Goal: Task Accomplishment & Management: Complete application form

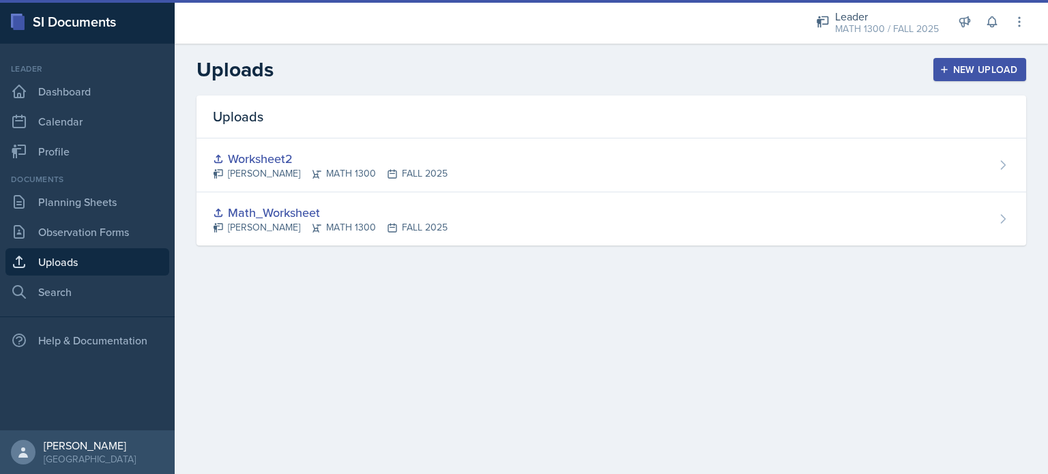
click at [961, 68] on div "New Upload" at bounding box center [980, 69] width 76 height 11
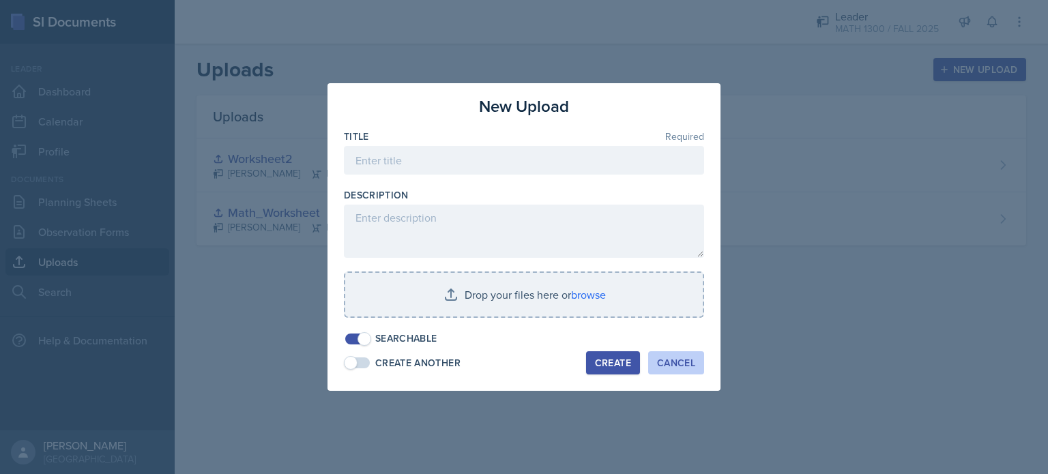
click at [664, 357] on div "Cancel" at bounding box center [676, 362] width 38 height 11
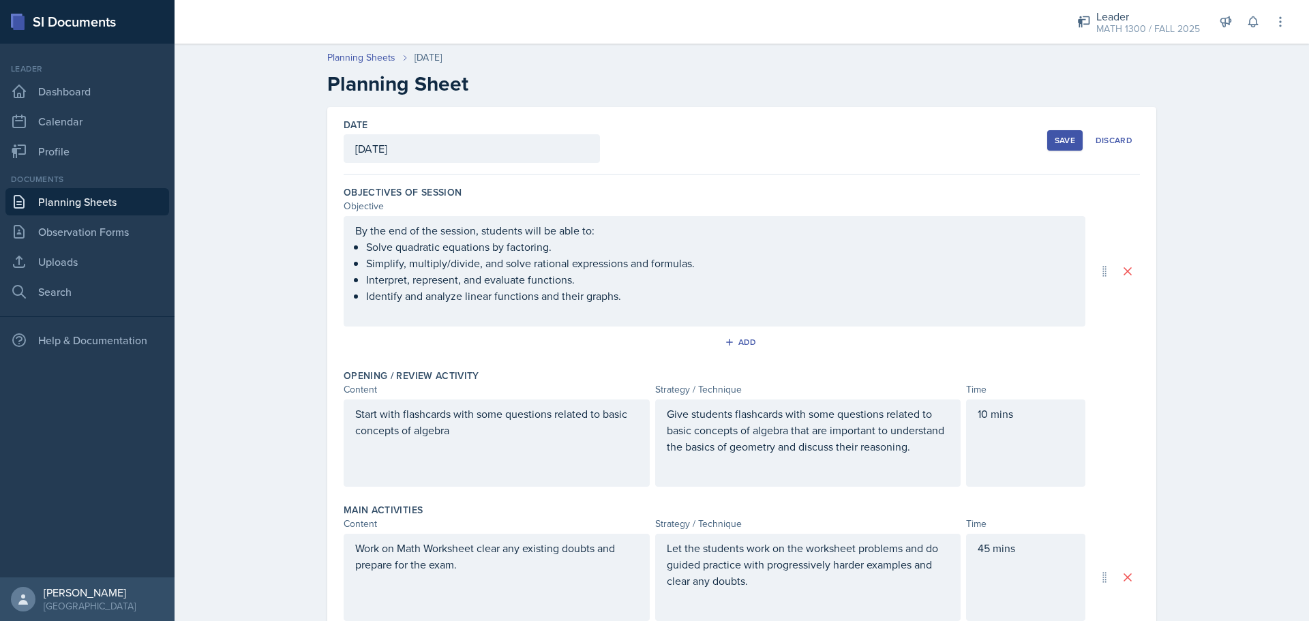
scroll to position [123, 0]
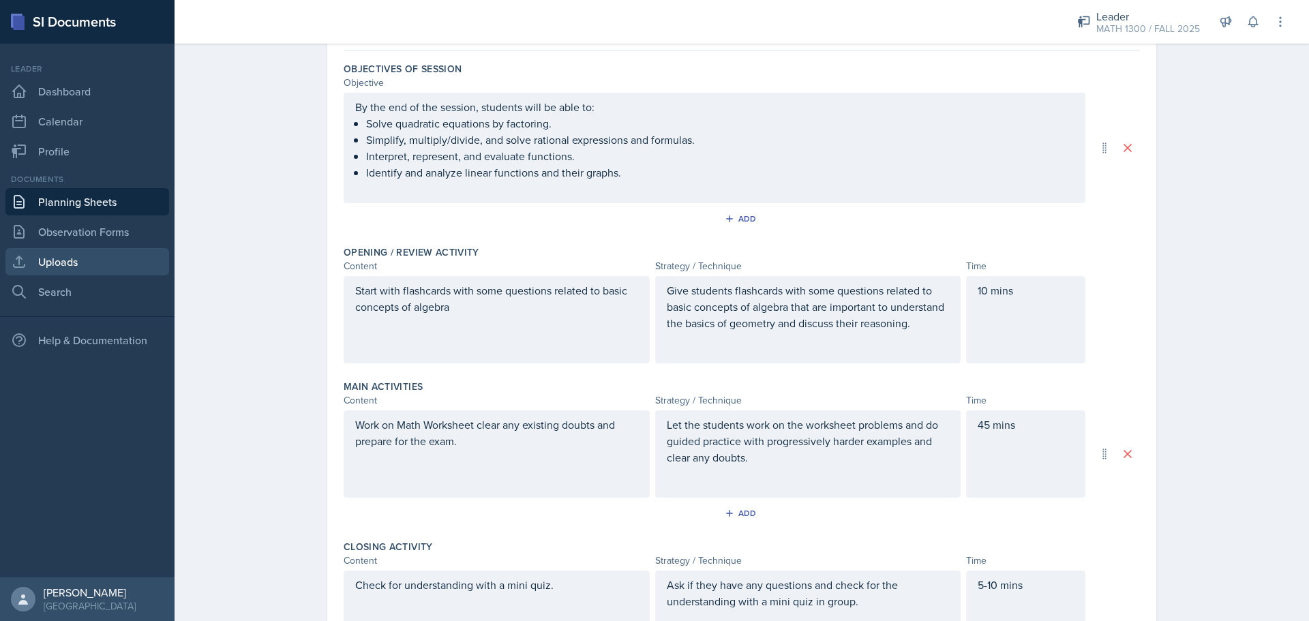
click at [50, 265] on link "Uploads" at bounding box center [87, 261] width 164 height 27
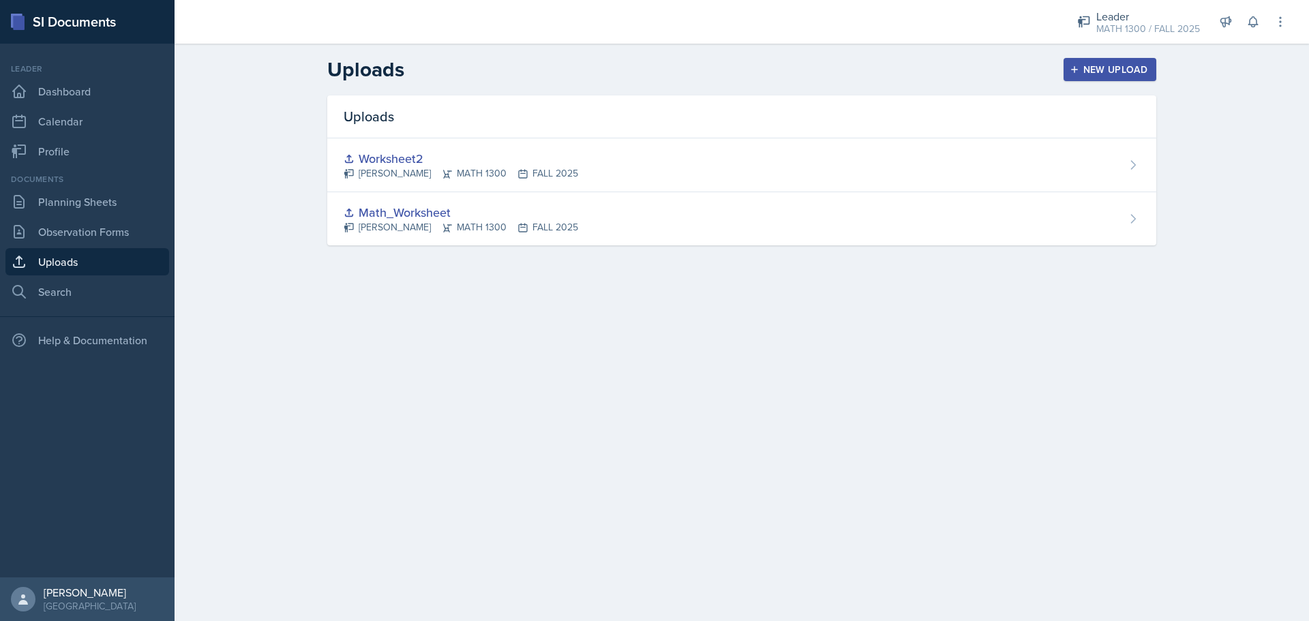
click at [1119, 82] on header "Uploads New Upload" at bounding box center [742, 70] width 1135 height 52
click at [1089, 66] on div "New Upload" at bounding box center [1111, 69] width 76 height 11
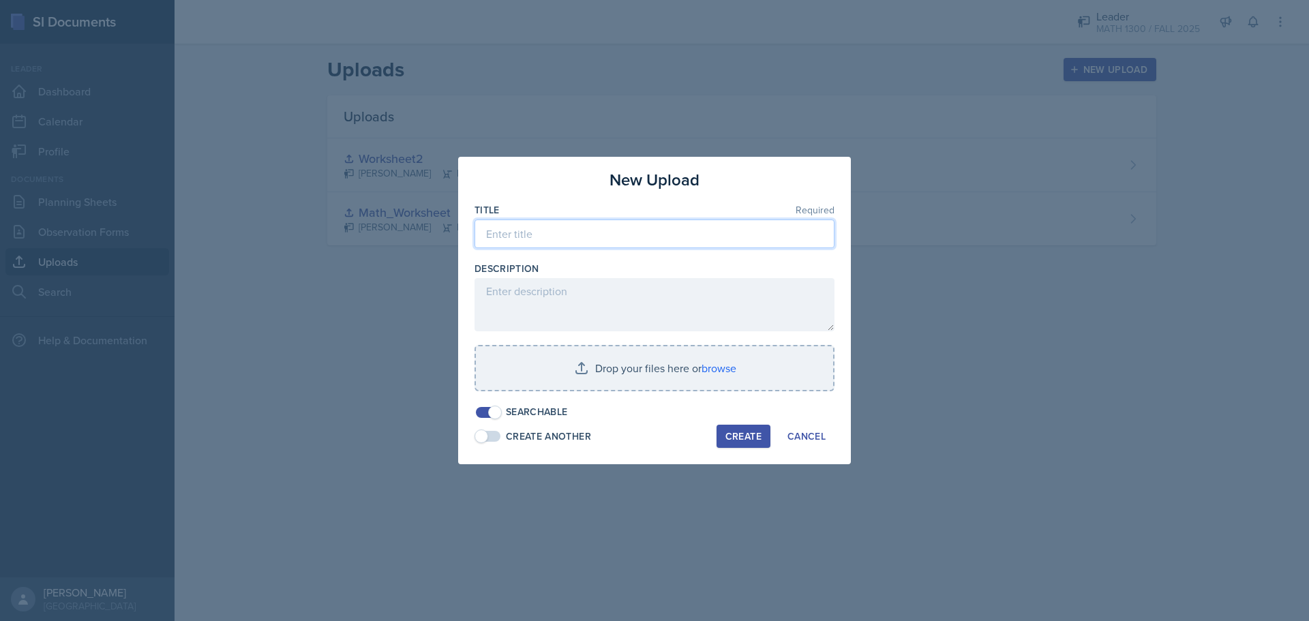
click at [564, 240] on input at bounding box center [655, 234] width 360 height 29
type input "e"
type input "w"
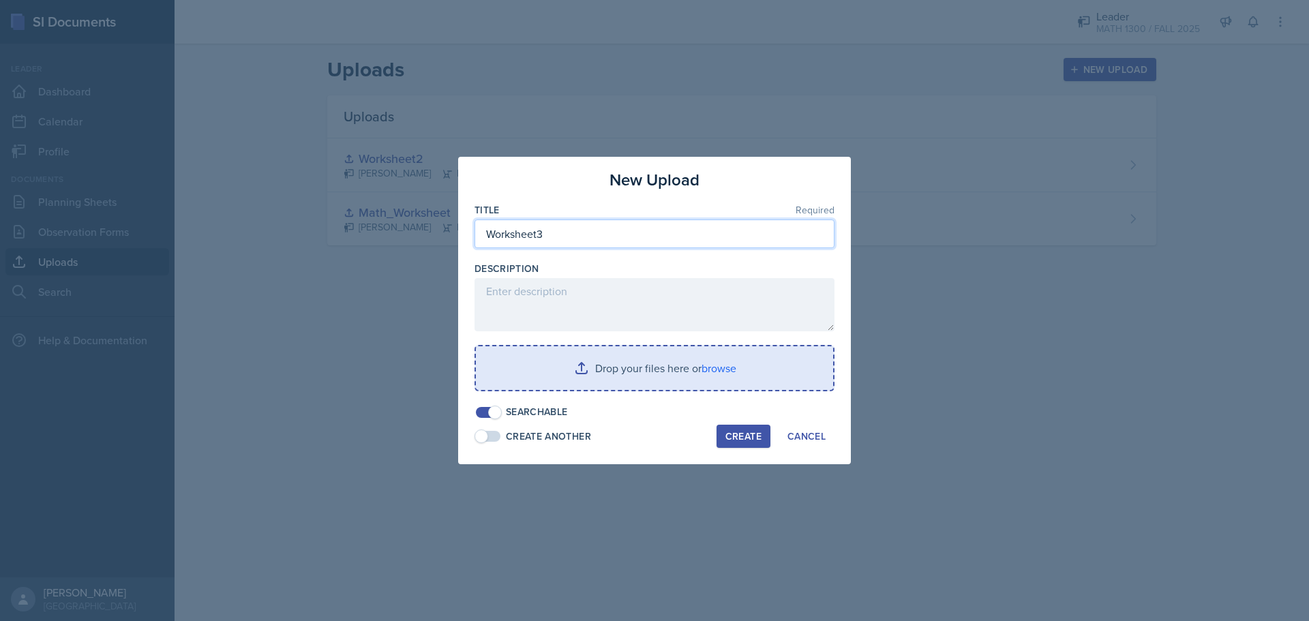
type input "Worksheet3"
click at [540, 373] on input "file" at bounding box center [654, 368] width 357 height 44
click at [580, 357] on input "file" at bounding box center [654, 368] width 357 height 44
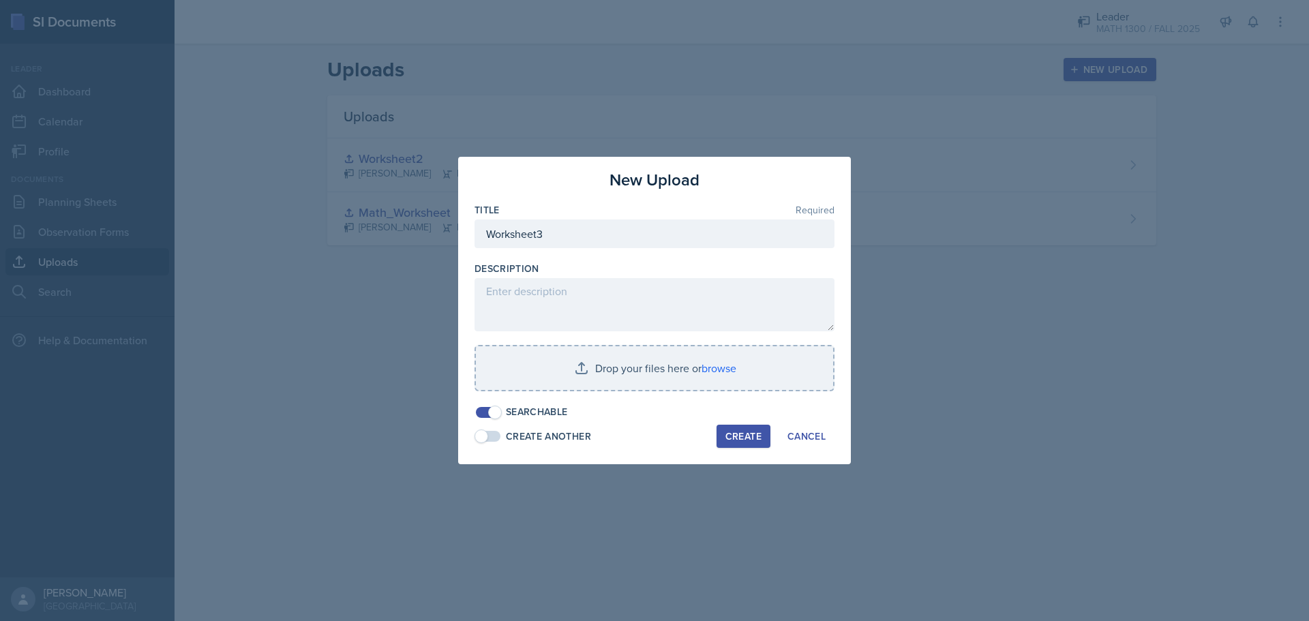
click at [584, 278] on div "Description" at bounding box center [655, 297] width 360 height 70
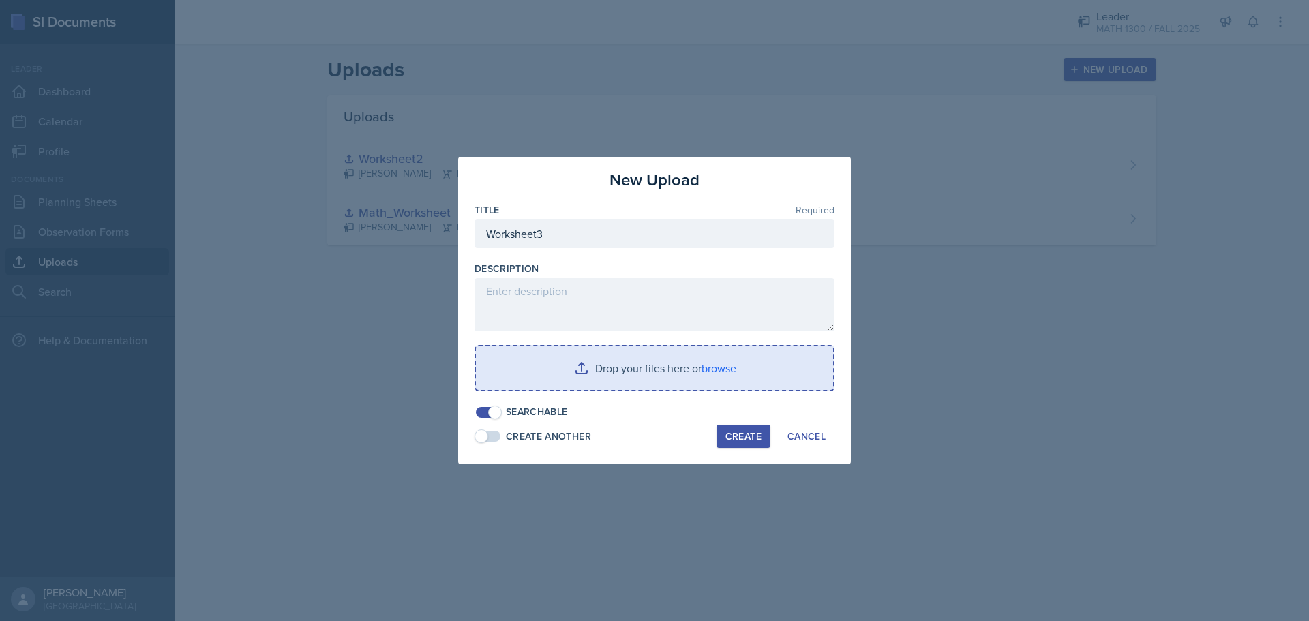
click at [608, 375] on input "file" at bounding box center [654, 368] width 357 height 44
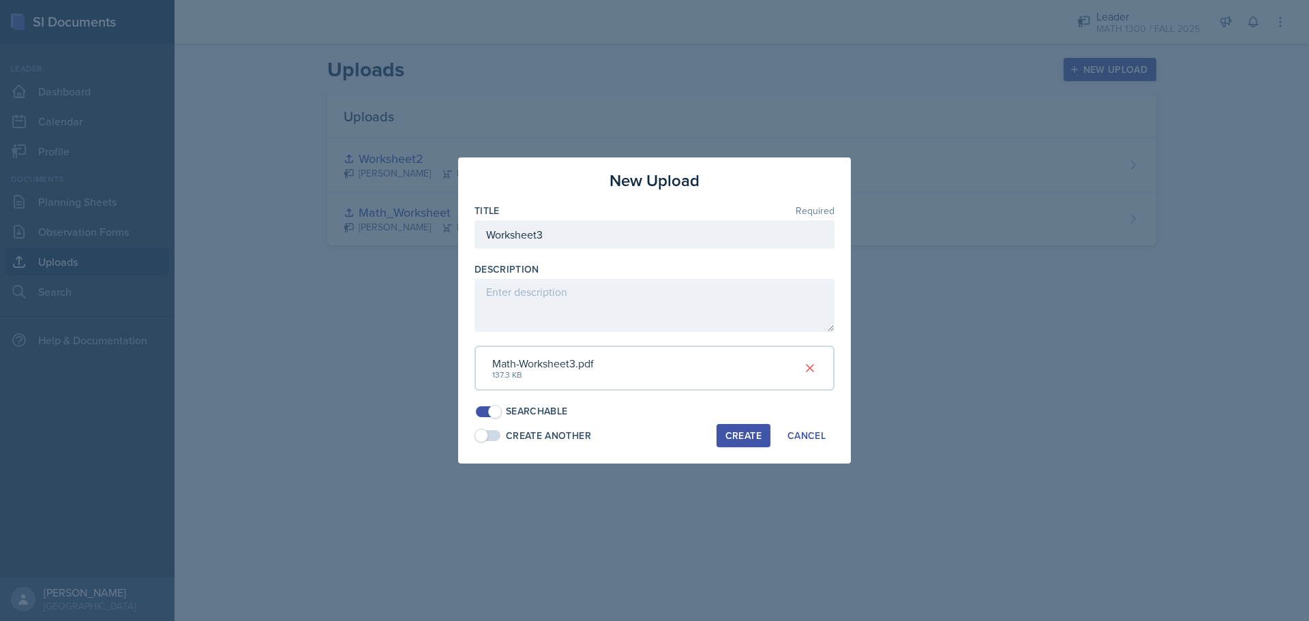
click at [729, 430] on div "Create" at bounding box center [744, 435] width 36 height 11
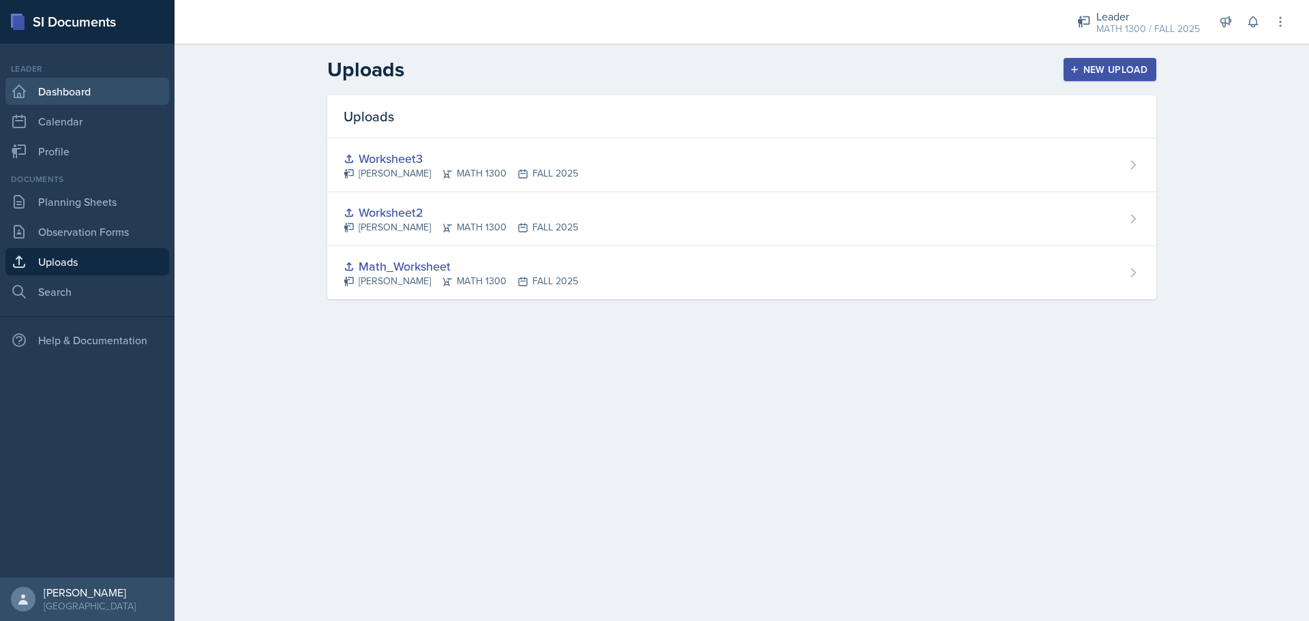
click at [59, 97] on link "Dashboard" at bounding box center [87, 91] width 164 height 27
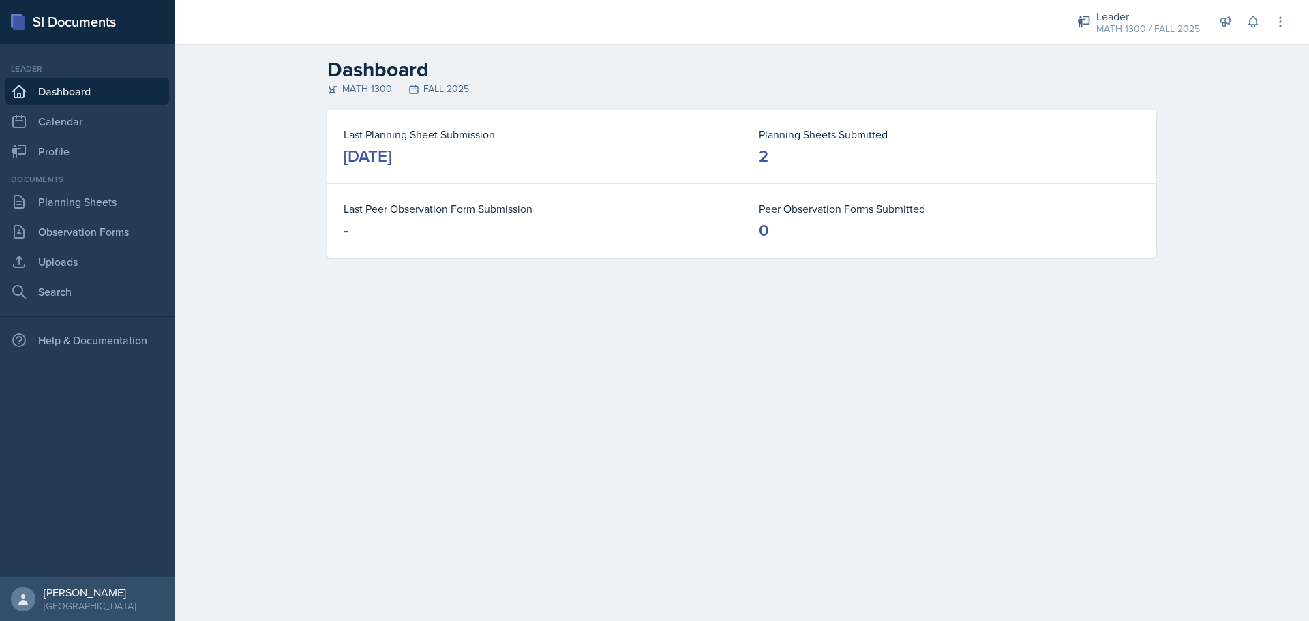
click at [48, 216] on div "Documents Planning Sheets Observation Forms Uploads Search" at bounding box center [87, 239] width 164 height 132
click at [50, 213] on link "Planning Sheets" at bounding box center [87, 201] width 164 height 27
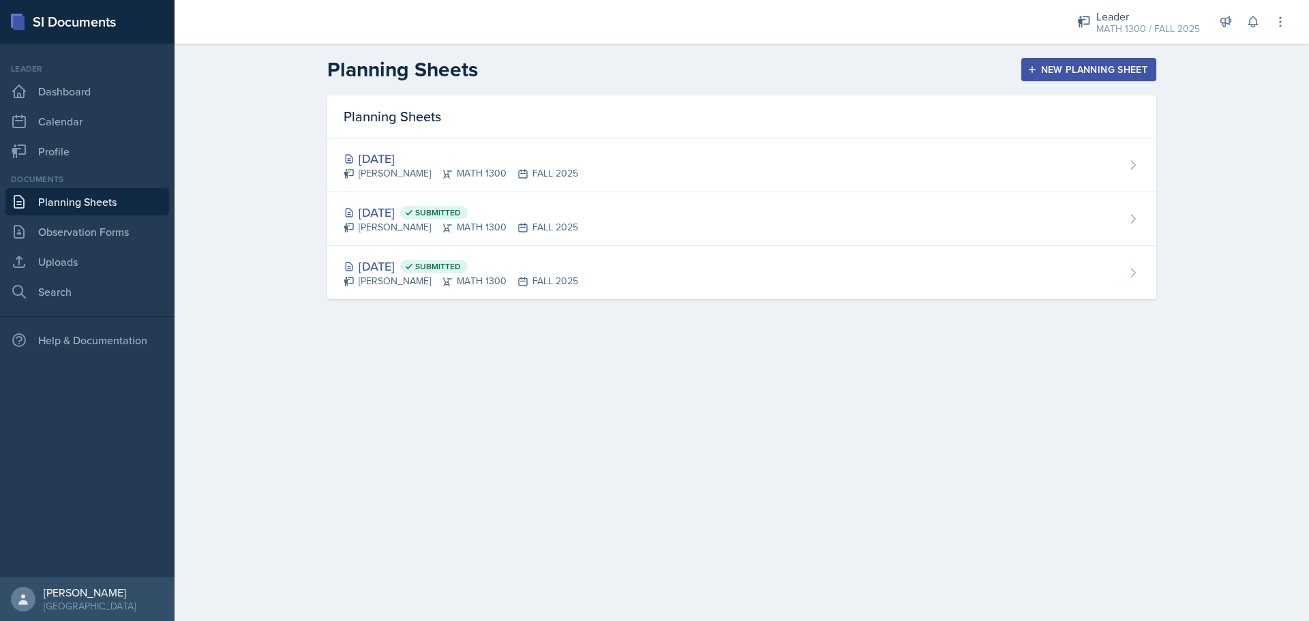
click at [50, 213] on link "Planning Sheets" at bounding box center [87, 201] width 164 height 27
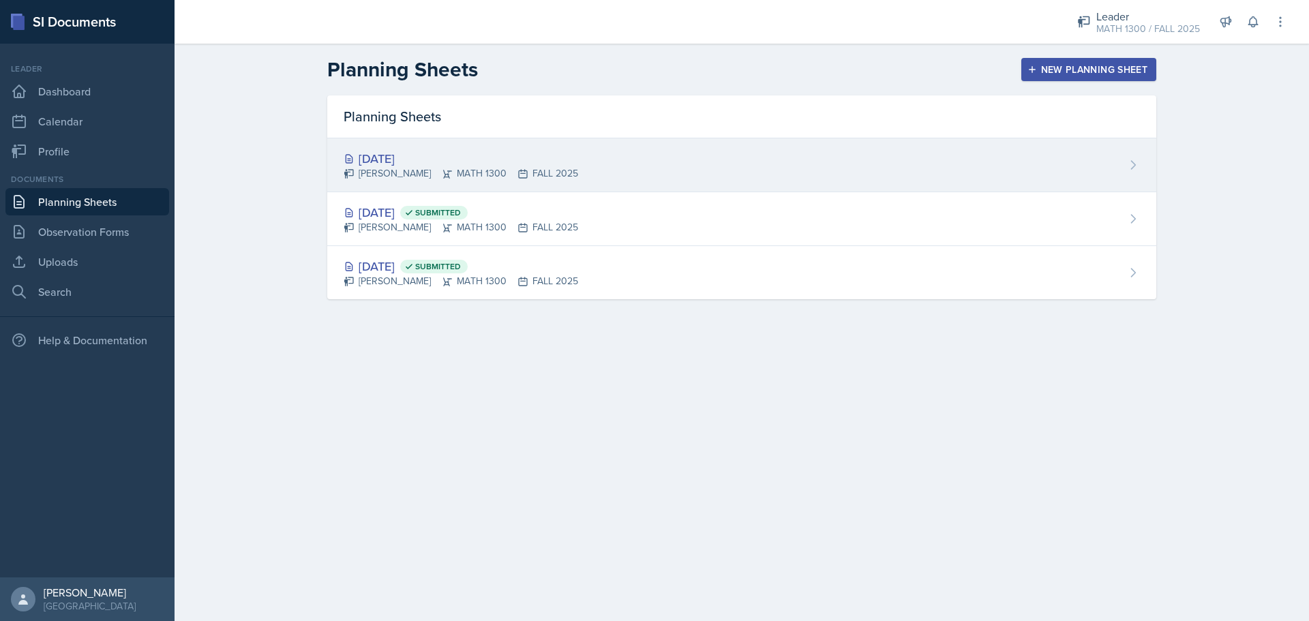
click at [518, 185] on div "Sep 8th, 2025 Liza Tamang MATH 1300 FALL 2025" at bounding box center [741, 165] width 829 height 54
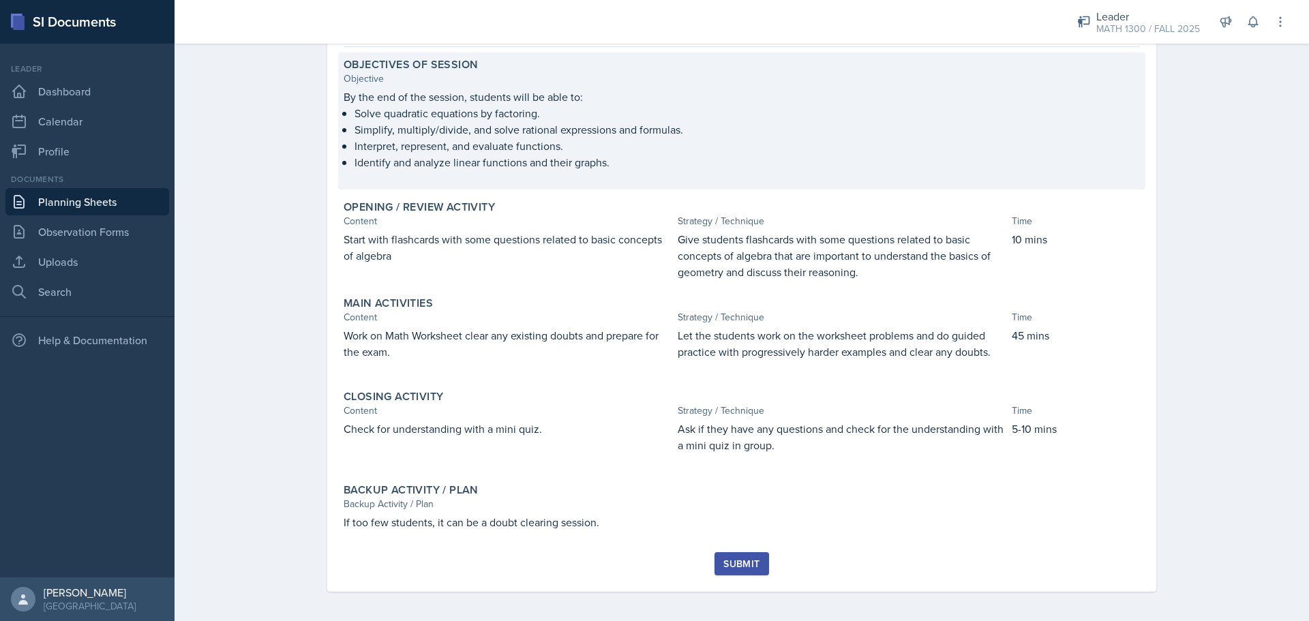
scroll to position [123, 0]
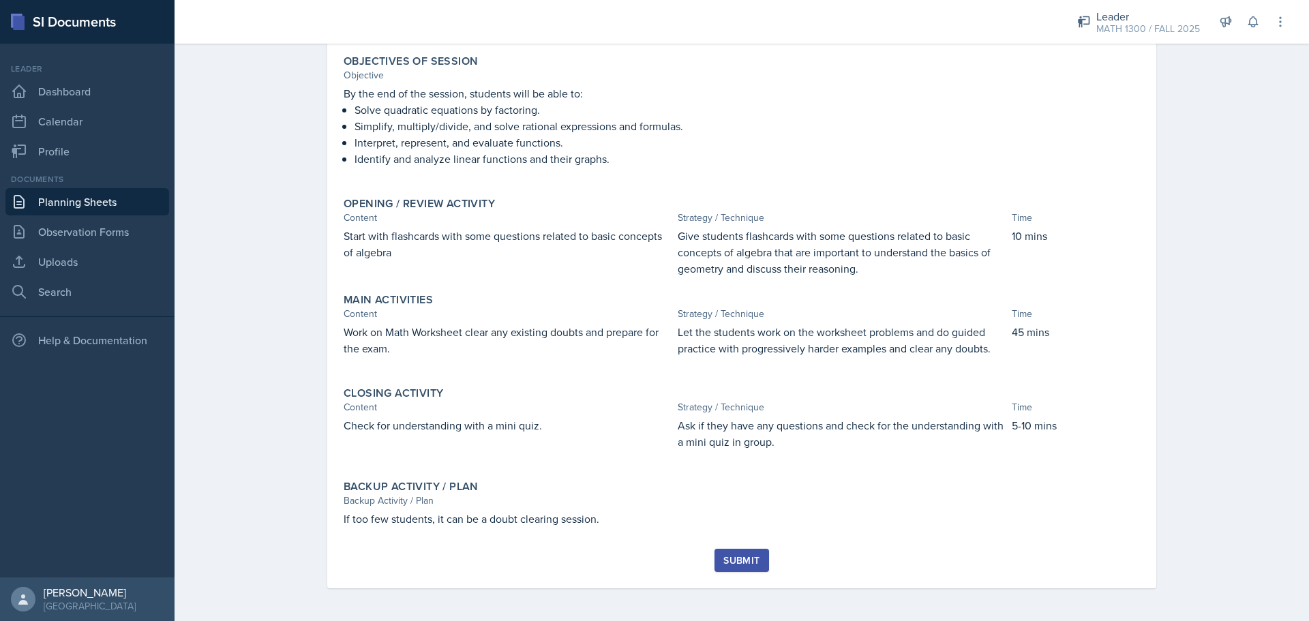
click at [728, 560] on div "Submit" at bounding box center [742, 560] width 36 height 11
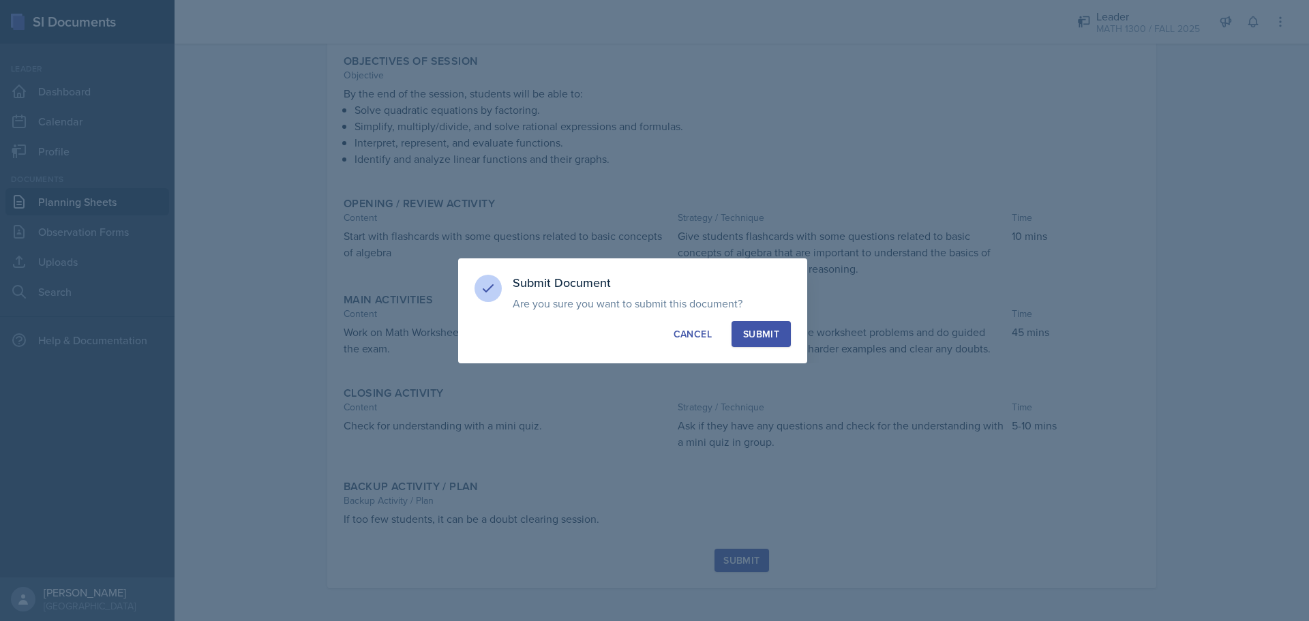
click at [766, 339] on div "Submit" at bounding box center [761, 334] width 36 height 14
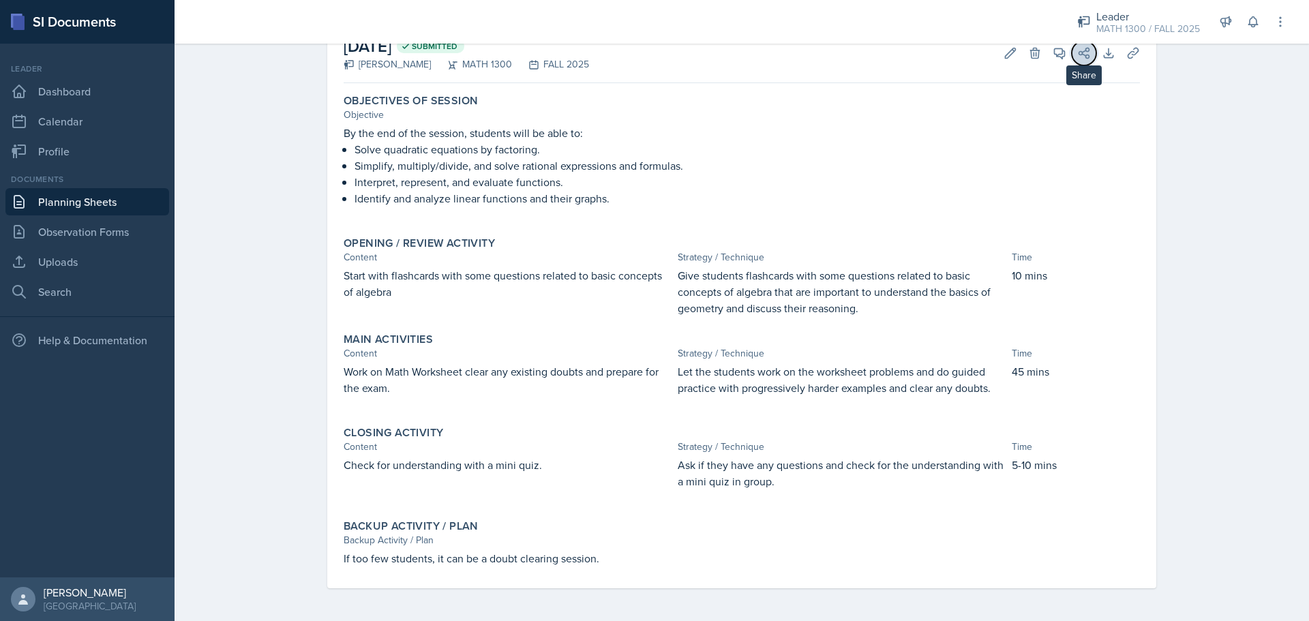
click at [1078, 49] on icon at bounding box center [1085, 53] width 14 height 14
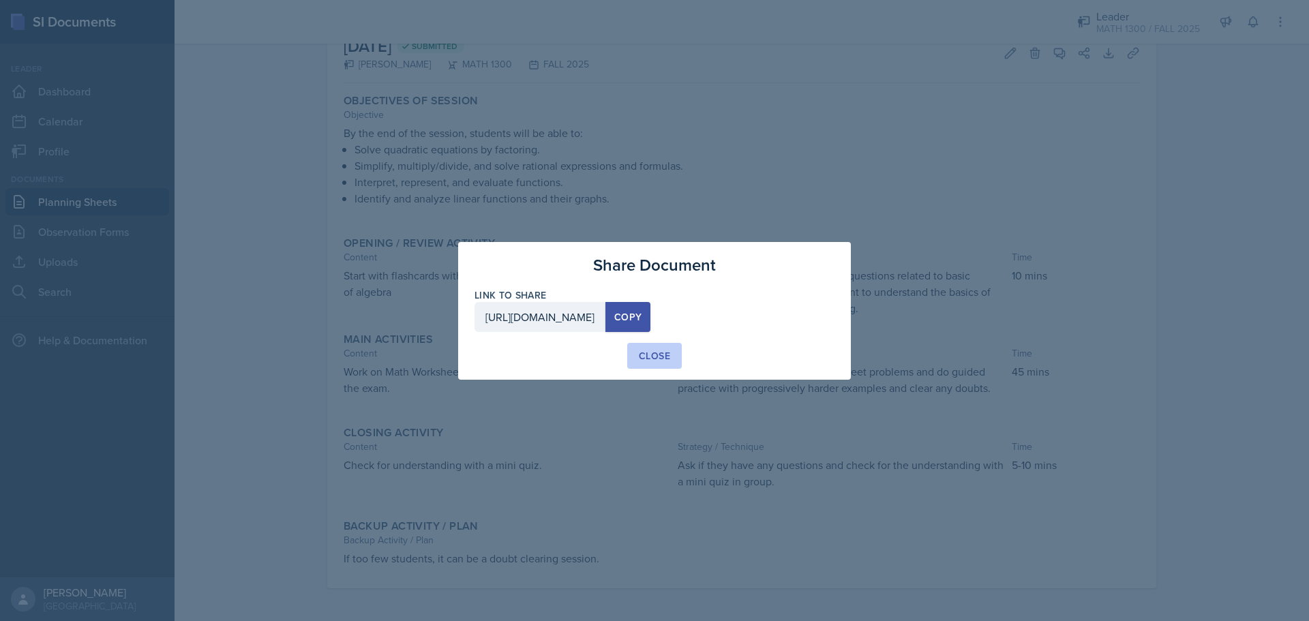
click at [662, 352] on div "Close" at bounding box center [654, 356] width 31 height 14
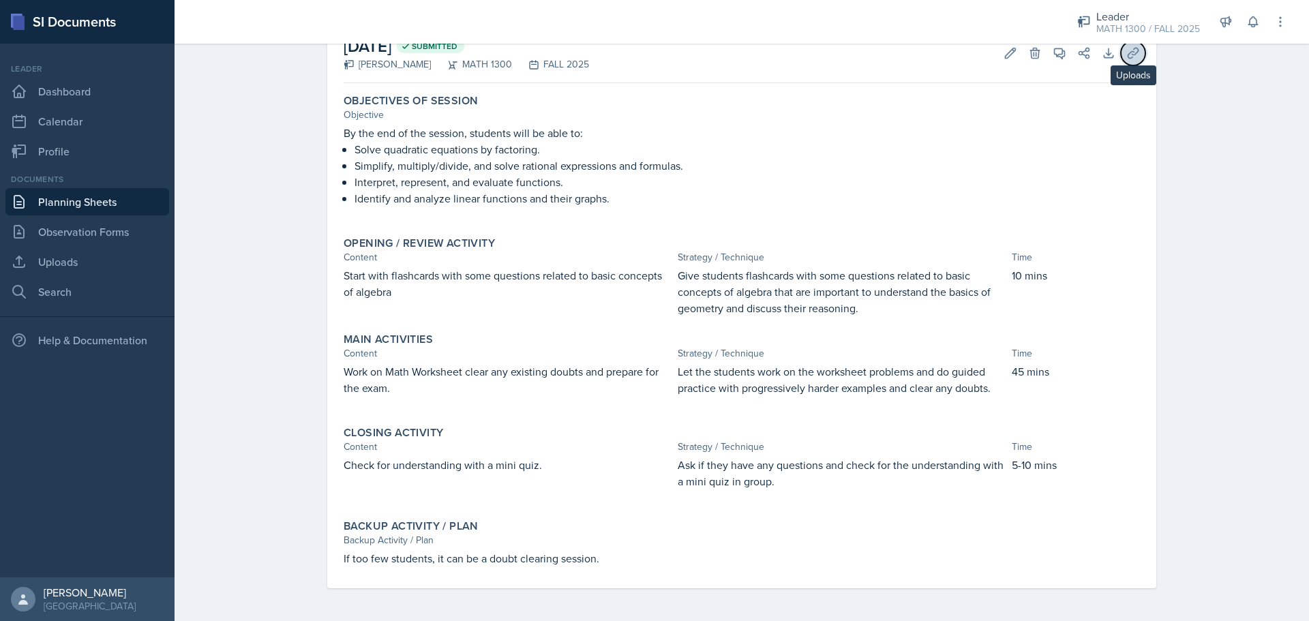
click at [1127, 51] on icon at bounding box center [1134, 53] width 14 height 14
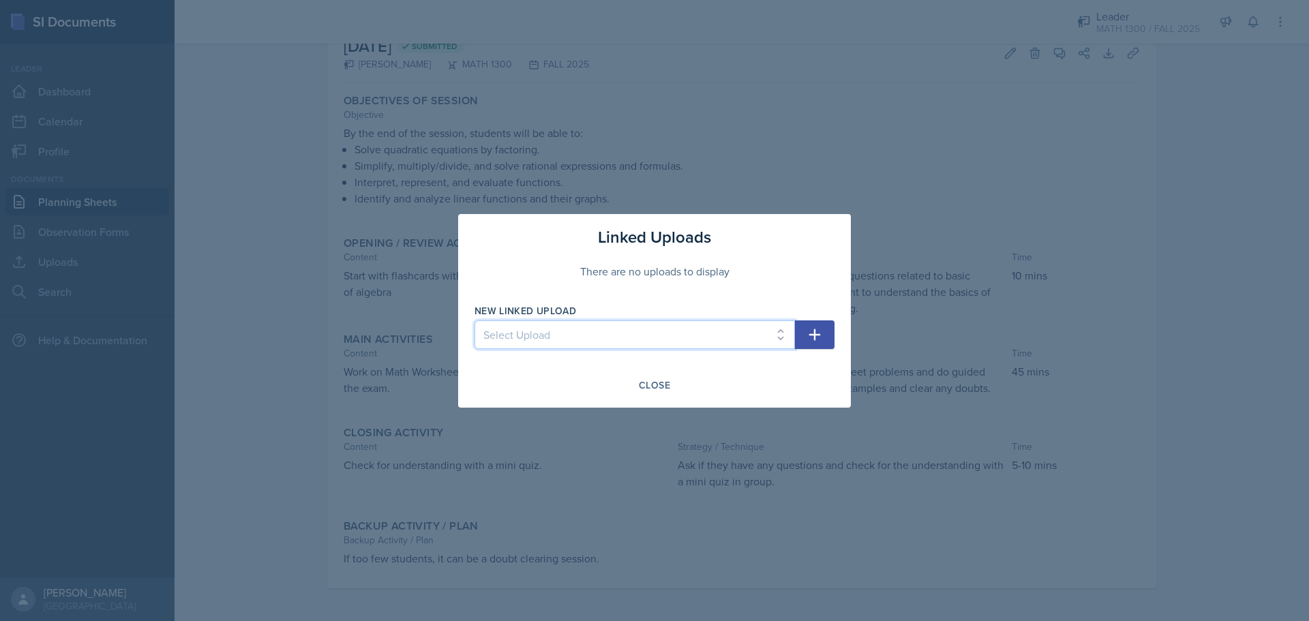
click at [520, 328] on select "Select Upload Math_Worksheet Worksheet2 Worksheet3" at bounding box center [635, 335] width 321 height 29
select select "155f3e1b-e930-4928-b81b-d948c03d6dee"
click at [475, 321] on select "Select Upload Math_Worksheet Worksheet2 Worksheet3" at bounding box center [635, 335] width 321 height 29
click at [817, 330] on icon "button" at bounding box center [815, 335] width 16 height 16
select select
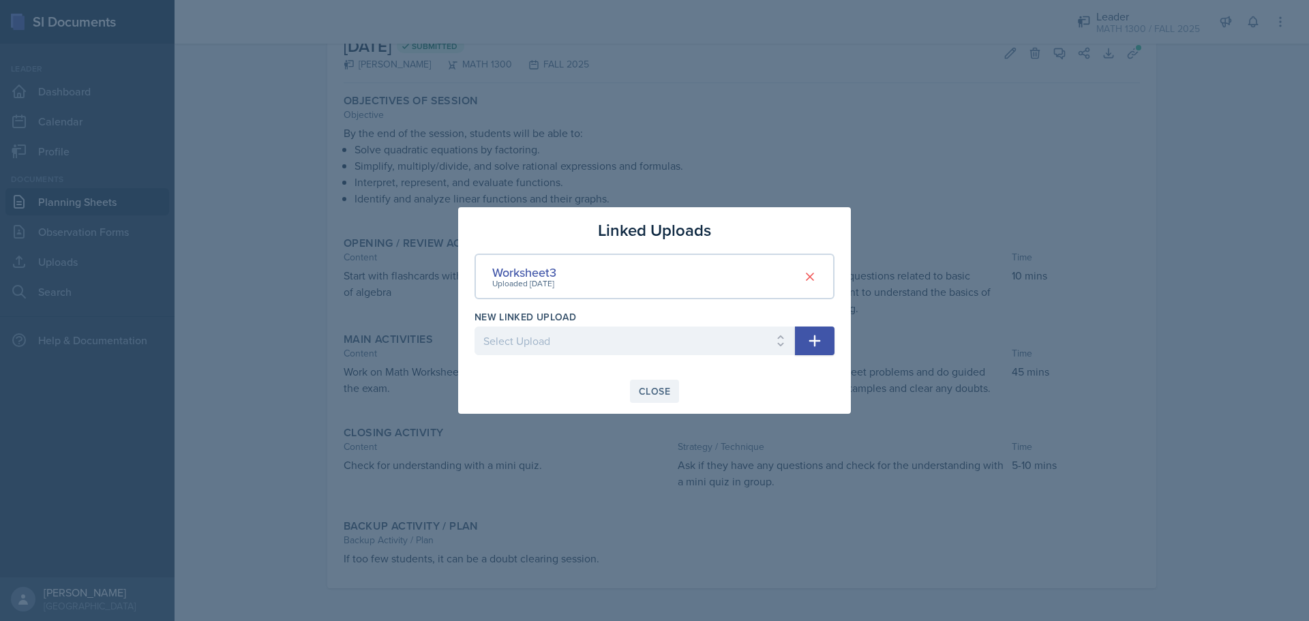
click at [676, 390] on button "Close" at bounding box center [654, 391] width 49 height 23
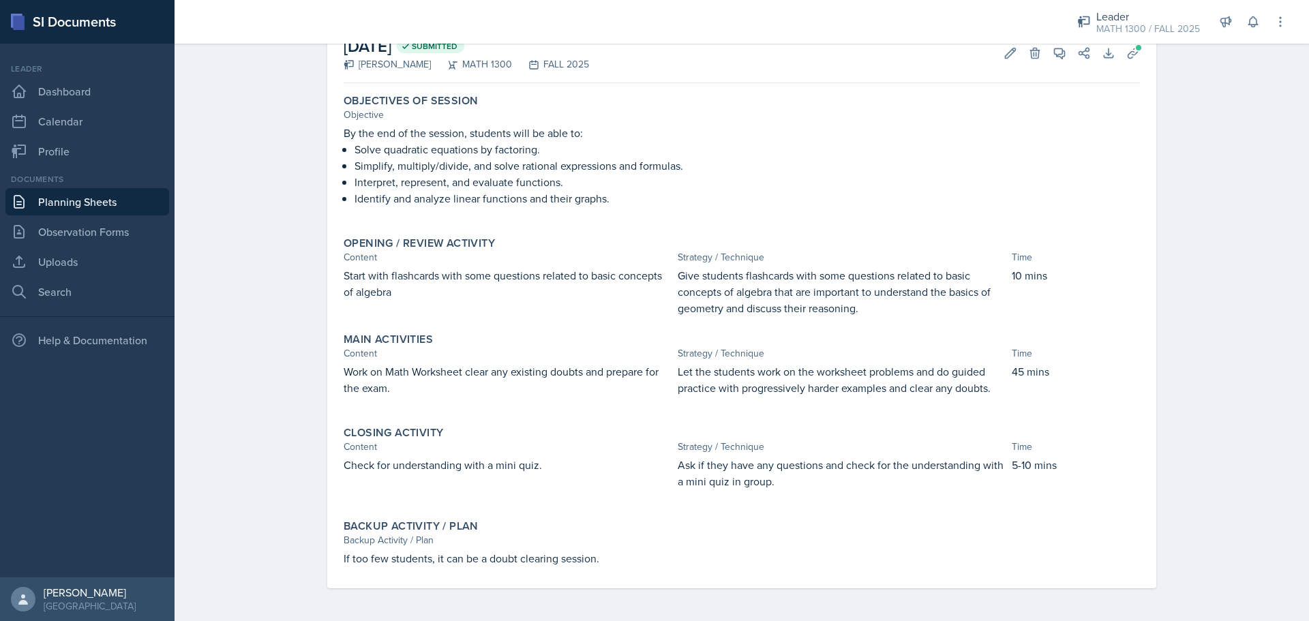
click at [76, 105] on div "Leader Dashboard Calendar Profile" at bounding box center [87, 114] width 164 height 102
click at [81, 98] on link "Dashboard" at bounding box center [87, 91] width 164 height 27
